Goal: Task Accomplishment & Management: Complete application form

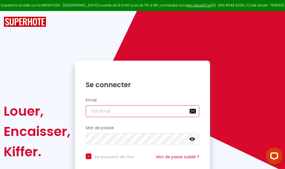
click at [139, 111] on input "email" at bounding box center [142, 112] width 113 height 12
type input "m"
checkbox input "true"
type input "ma"
checkbox input "true"
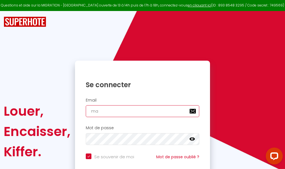
type input "mar"
checkbox input "true"
type input "marc"
checkbox input "true"
type input "marcd"
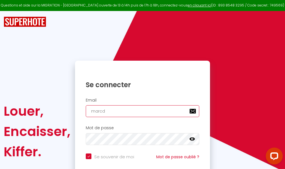
checkbox input "true"
type input "marcdp"
checkbox input "true"
type input "marcdpo"
checkbox input "true"
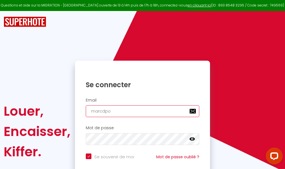
type input "marcdpoz"
checkbox input "true"
type input "marcdpoz."
checkbox input "true"
type input "marcdpoz.l"
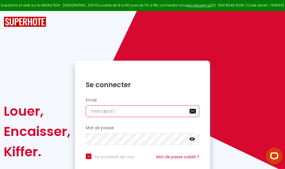
checkbox input "true"
type input "marcdpoz.lo"
checkbox input "true"
type input "marcdpoz.loc"
checkbox input "true"
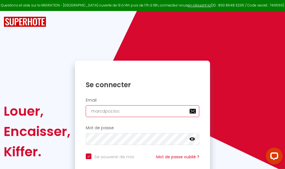
type input "marcdpoz.loca"
checkbox input "true"
type input "marcdpoz.locat"
checkbox input "true"
type input "marcdpoz.locati"
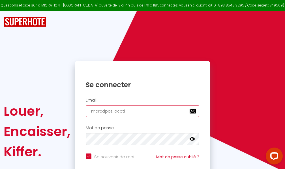
checkbox input "true"
type input "marcdpoz.locatio"
checkbox input "true"
type input "marcdpoz.location"
checkbox input "true"
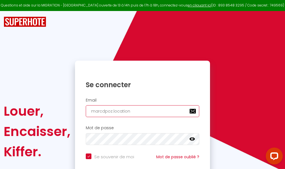
type input "marcdpoz.location@"
checkbox input "true"
type input "marcdpoz.location@g"
checkbox input "true"
type input "marcdpoz.location@gm"
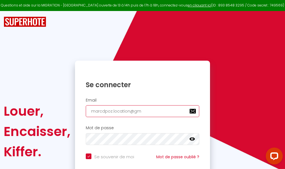
checkbox input "true"
type input "marcdpoz.location@gma"
checkbox input "true"
type input "marcdpoz.location@gmai"
checkbox input "true"
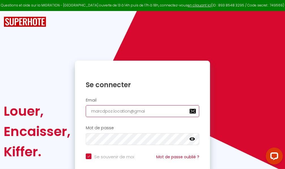
type input "[EMAIL_ADDRESS]"
checkbox input "true"
type input "[EMAIL_ADDRESS]."
checkbox input "true"
type input "marcdpoz.location@gmail.c"
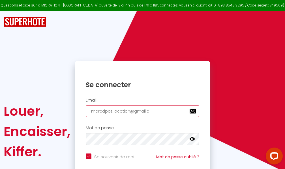
checkbox input "true"
type input "[EMAIL_ADDRESS][DOMAIN_NAME]"
checkbox input "true"
type input "[EMAIL_ADDRESS][DOMAIN_NAME]"
checkbox input "true"
